Goal: Task Accomplishment & Management: Manage account settings

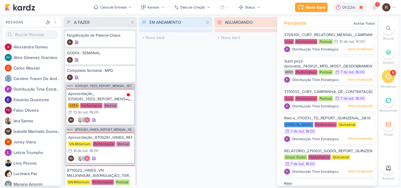
scroll to position [28, 0]
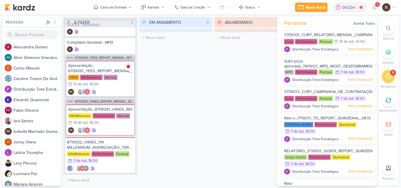
click at [390, 75] on icon at bounding box center [388, 76] width 6 height 6
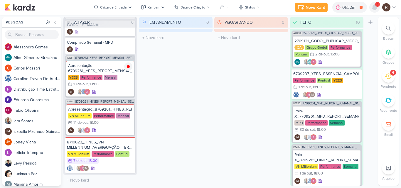
click at [374, 6] on icon at bounding box center [374, 7] width 5 height 5
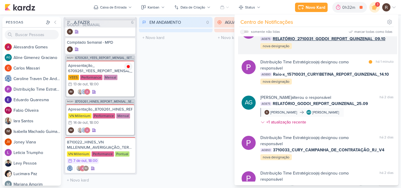
scroll to position [0, 0]
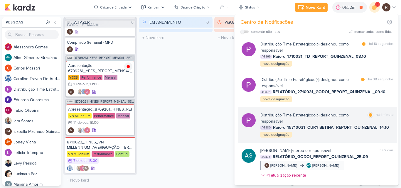
click at [325, 118] on div "Distribuição Time Estratégico o(a) designou como responsável" at bounding box center [312, 118] width 105 height 12
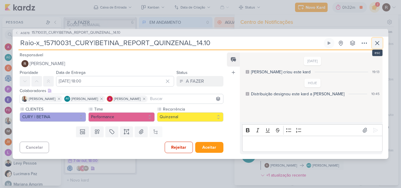
click at [376, 44] on icon at bounding box center [378, 43] width 4 height 4
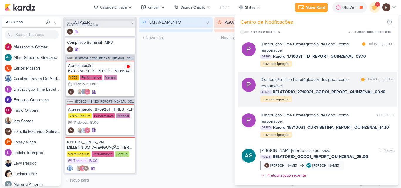
click at [326, 99] on div "Distribuição Time Estratégico o(a) designou como responsável marcar como lida h…" at bounding box center [326, 90] width 133 height 26
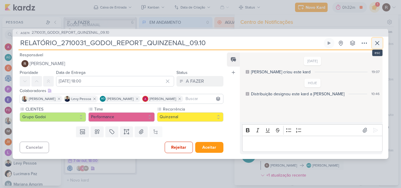
click at [377, 41] on icon at bounding box center [377, 43] width 7 height 7
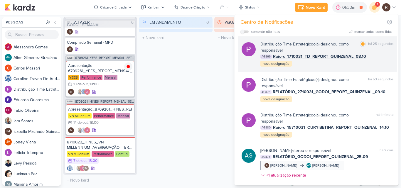
click at [377, 58] on div "AG869 Raio-x_1710031_TD_REPORT_QUINZENAL_08.10" at bounding box center [326, 56] width 133 height 6
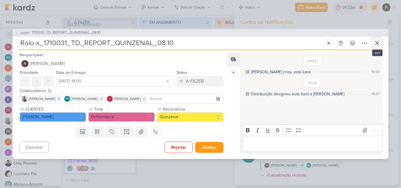
click at [380, 45] on icon at bounding box center [377, 43] width 7 height 7
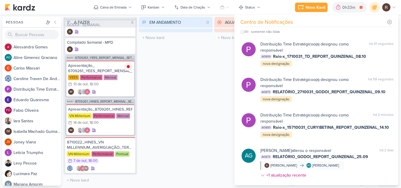
click at [185, 81] on div "EM ANDAMENTO 0 Mover Para Esquerda Mover Para Direita [GEOGRAPHIC_DATA] O títul…" at bounding box center [176, 101] width 74 height 169
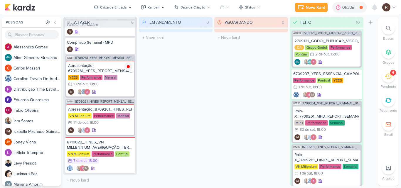
click at [390, 79] on icon at bounding box center [388, 76] width 6 height 6
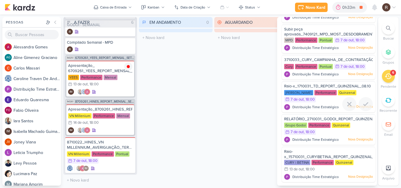
scroll to position [33, 0]
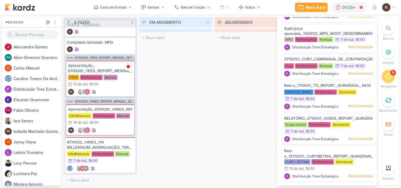
click at [231, 115] on div "AGUARDANDO 0 Mover Para Esquerda Mover Para Direita [GEOGRAPHIC_DATA] O título …" at bounding box center [251, 101] width 74 height 169
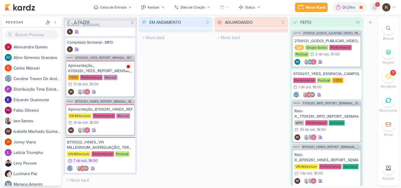
click at [372, 7] on icon at bounding box center [374, 7] width 7 height 7
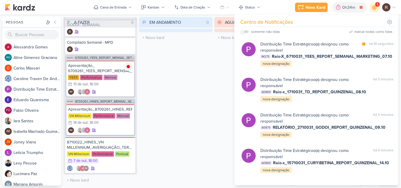
click at [206, 83] on div "EM ANDAMENTO 0 Mover Para Esquerda Mover Para Direita [GEOGRAPHIC_DATA] O títul…" at bounding box center [176, 101] width 74 height 169
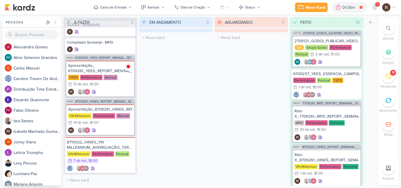
click at [390, 76] on icon at bounding box center [388, 76] width 6 height 6
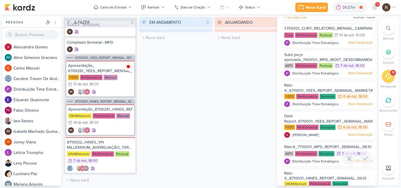
scroll to position [0, 0]
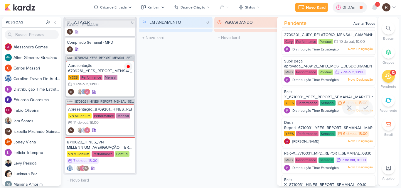
click at [299, 99] on span "Raio-X_6710031_YEES_REPORT_SEMANAL_MARKETING_07.10" at bounding box center [336, 95] width 104 height 10
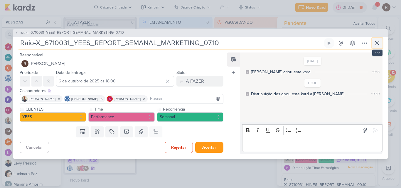
click at [376, 40] on icon at bounding box center [377, 43] width 7 height 7
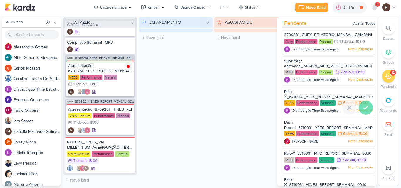
click at [363, 105] on icon at bounding box center [365, 107] width 7 height 7
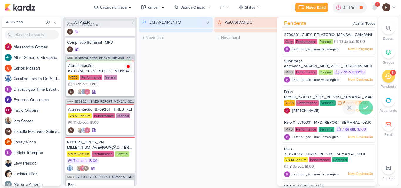
click at [364, 105] on icon at bounding box center [365, 107] width 7 height 7
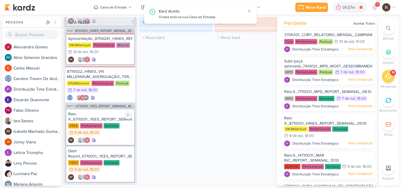
scroll to position [109, 0]
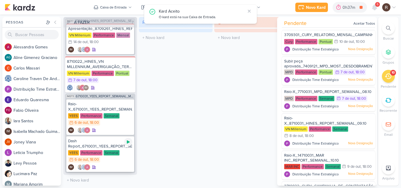
click at [127, 142] on icon at bounding box center [128, 142] width 3 height 3
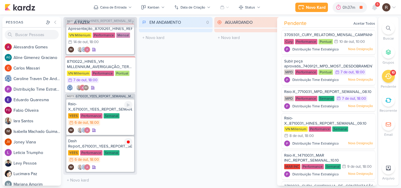
click at [106, 111] on div "Raio-X_6710031_YEES_REPORT_SEMANAL_MARKETING_07.10" at bounding box center [100, 107] width 64 height 11
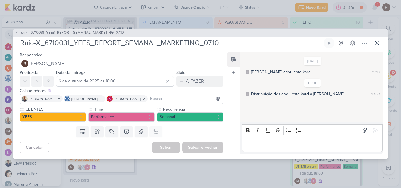
click at [265, 138] on div "Editor editing area: main" at bounding box center [312, 144] width 140 height 16
click at [373, 127] on icon at bounding box center [376, 130] width 6 height 6
click at [203, 78] on button "A FAZER" at bounding box center [200, 81] width 47 height 11
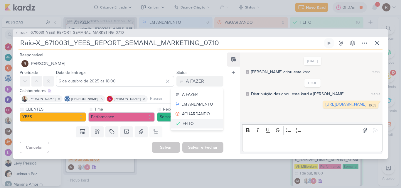
click at [189, 123] on div "FEITO" at bounding box center [188, 124] width 11 height 6
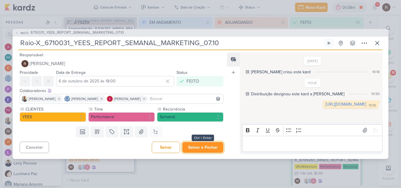
click at [201, 148] on button "Salvar e Fechar" at bounding box center [202, 147] width 41 height 11
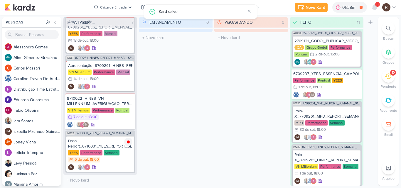
scroll to position [72, 0]
click at [102, 134] on span "6710031_YEES_REPORT_SEMANAL_MARKETING_07.10" at bounding box center [105, 133] width 58 height 3
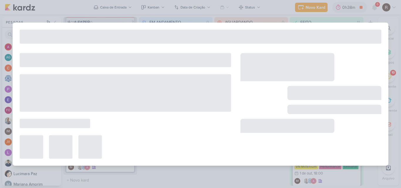
type input "6710031_YEES_REPORT_SEMANAL_MARKETING_07.10"
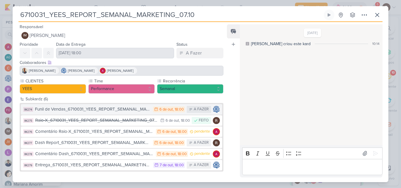
click at [123, 107] on div "Funil de Vendas_6710031_YEES_REPORT_SEMANAL_MARKETING_07.10" at bounding box center [92, 109] width 115 height 7
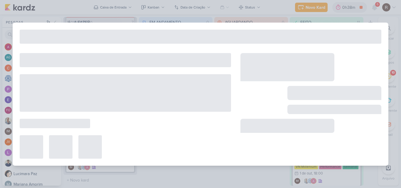
type input "Funil de Vendas_6710031_YEES_REPORT_SEMANAL_MARKETING_07.10"
type input "6 de outubro de 2025 às 18:00"
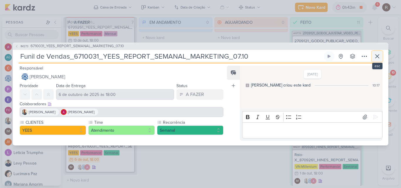
click at [379, 57] on icon at bounding box center [377, 56] width 7 height 7
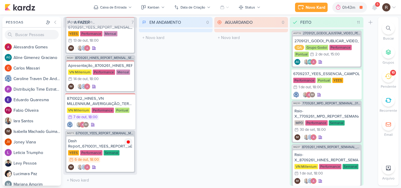
click at [387, 80] on div "10" at bounding box center [388, 76] width 13 height 13
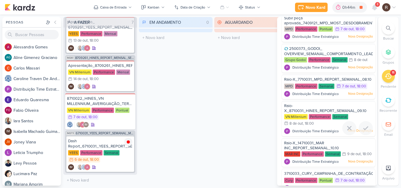
scroll to position [0, 0]
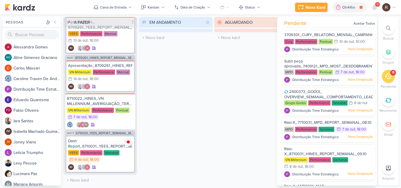
click at [199, 94] on div "EM ANDAMENTO 0 Mover Para Esquerda Mover Para Direita [GEOGRAPHIC_DATA] O títul…" at bounding box center [176, 101] width 74 height 169
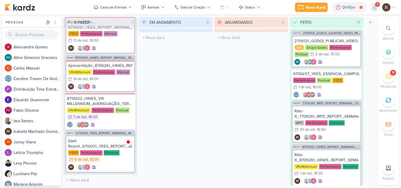
click at [375, 9] on icon at bounding box center [374, 7] width 5 height 5
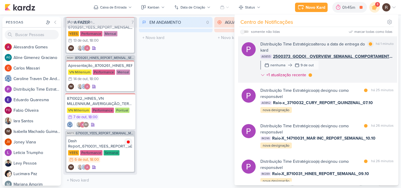
click at [343, 65] on div "Distribuição Time Estratégico alterou a data de entrega do kard marcar como lid…" at bounding box center [326, 60] width 133 height 39
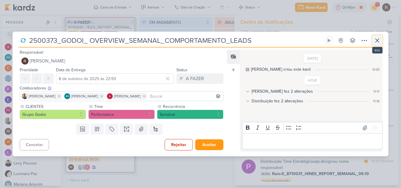
click at [378, 42] on icon at bounding box center [377, 40] width 7 height 7
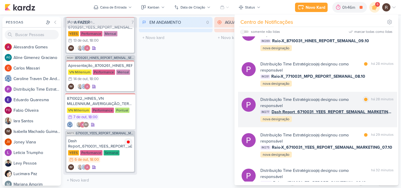
scroll to position [147, 0]
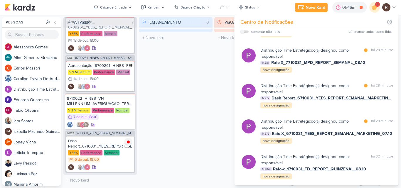
click at [187, 90] on div "EM ANDAMENTO 0 Mover Para Esquerda Mover Para Direita [GEOGRAPHIC_DATA] O títul…" at bounding box center [176, 101] width 74 height 169
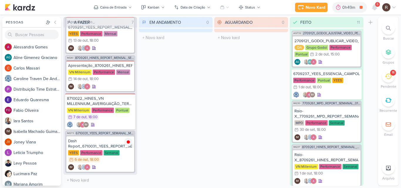
click at [378, 5] on span "6" at bounding box center [378, 4] width 2 height 5
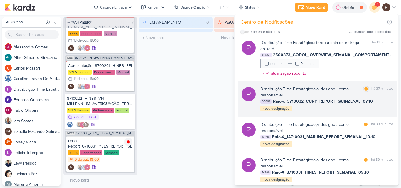
scroll to position [0, 0]
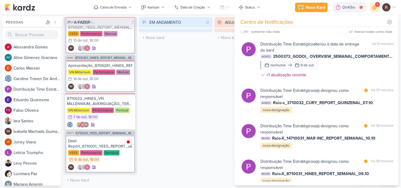
click at [191, 110] on div "EM ANDAMENTO 0 Mover Para Esquerda Mover Para Direita [GEOGRAPHIC_DATA] O títul…" at bounding box center [176, 101] width 74 height 169
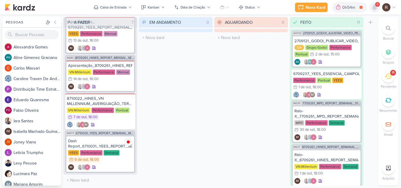
click at [377, 8] on icon at bounding box center [374, 7] width 7 height 7
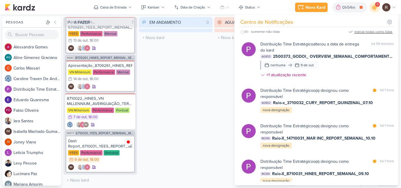
click at [380, 31] on div "marcar todas como lidas" at bounding box center [373, 31] width 38 height 5
click at [196, 82] on div "EM ANDAMENTO 0 Mover Para Esquerda Mover Para Direita [GEOGRAPHIC_DATA] O títul…" at bounding box center [176, 101] width 74 height 169
